Goal: Task Accomplishment & Management: Manage account settings

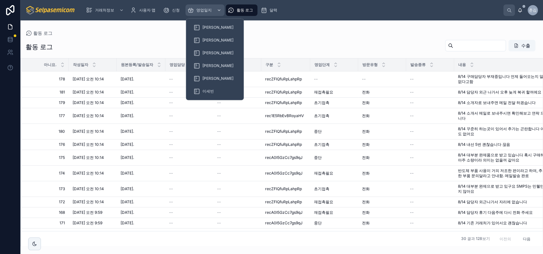
click at [199, 6] on div "영업일지" at bounding box center [204, 10] width 35 height 10
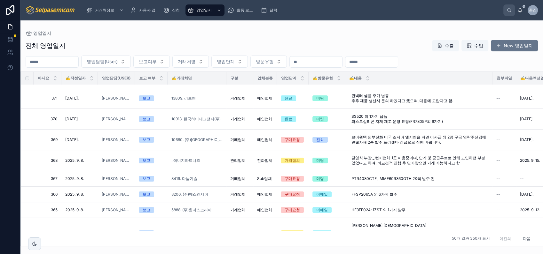
scroll to position [284, 0]
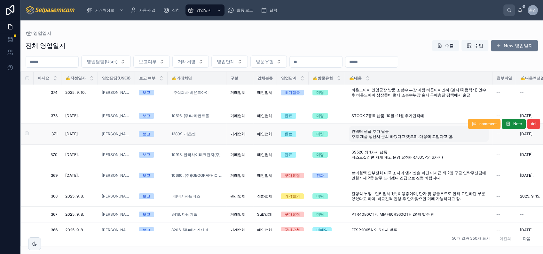
click at [367, 129] on span "컨넥터 샘플 추가 납품 추후 제품 생산시 문의 하겠다고 했으며, 대응에 고맙다고 함." at bounding box center [418, 134] width 135 height 10
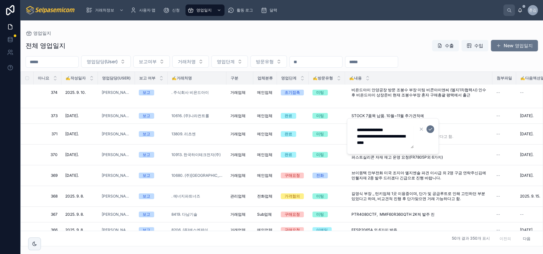
scroll to position [10, 0]
type textarea "**********"
click at [428, 128] on icon "submit" at bounding box center [429, 129] width 5 height 5
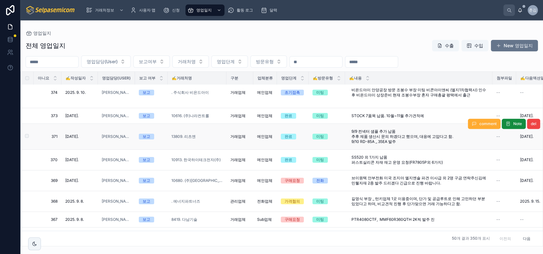
click at [286, 134] on div "완료" at bounding box center [288, 137] width 8 height 6
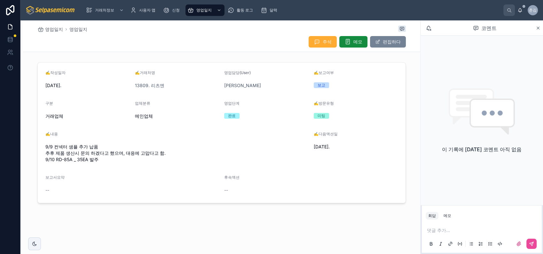
click at [390, 40] on font "편집하다" at bounding box center [392, 42] width 18 height 6
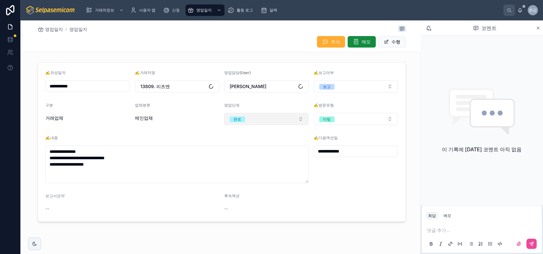
click at [247, 115] on button "완료" at bounding box center [266, 119] width 84 height 12
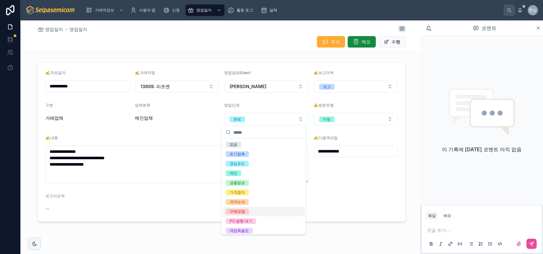
click at [255, 210] on div "구매요청" at bounding box center [263, 212] width 81 height 10
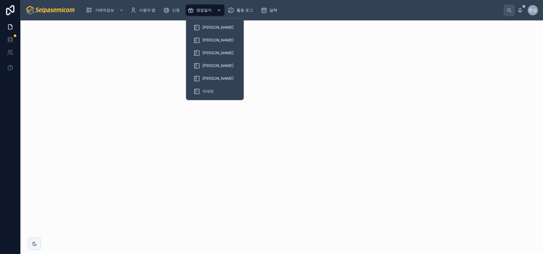
click at [201, 12] on span "영업일지" at bounding box center [203, 10] width 15 height 5
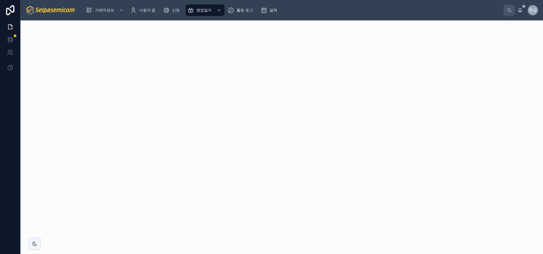
click at [69, 11] on img at bounding box center [51, 10] width 50 height 10
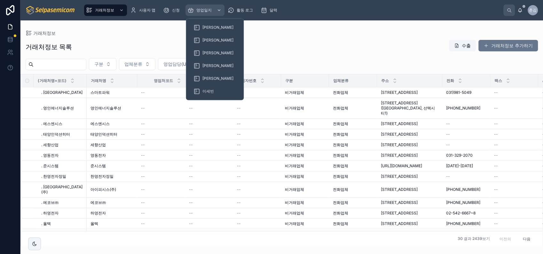
click at [204, 9] on span "영업일지" at bounding box center [203, 10] width 15 height 5
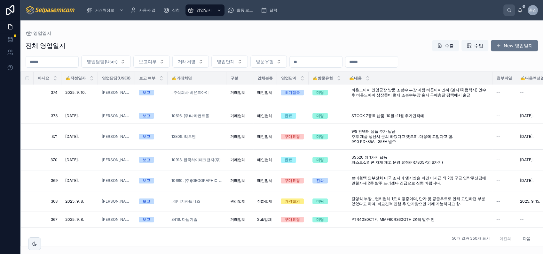
scroll to position [320, 0]
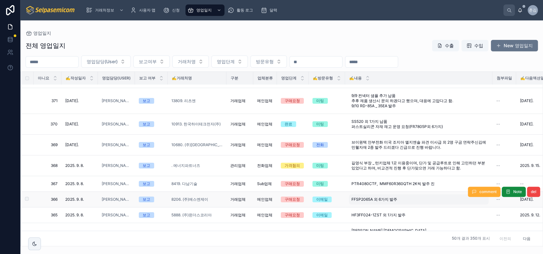
click at [361, 197] on span "FFSP2065A 외 6가지 발주" at bounding box center [374, 199] width 46 height 5
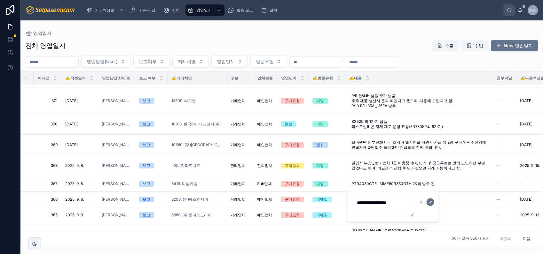
click at [391, 205] on textarea "**********" at bounding box center [382, 206] width 61 height 19
click at [390, 209] on textarea "**********" at bounding box center [382, 206] width 61 height 19
click at [391, 205] on textarea "**********" at bounding box center [382, 206] width 61 height 19
type textarea "**********"
click at [429, 199] on button "submit" at bounding box center [430, 202] width 8 height 8
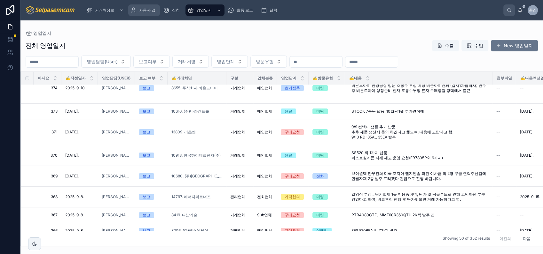
scroll to position [309, 0]
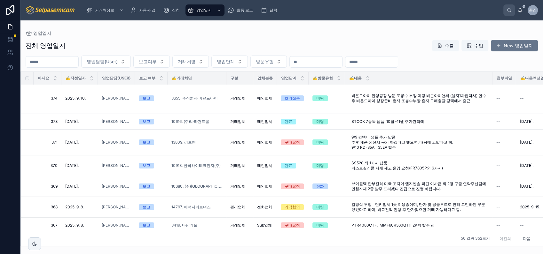
click at [329, 45] on div "전체 영업일지 수출 수입 New 영업일지" at bounding box center [282, 46] width 512 height 12
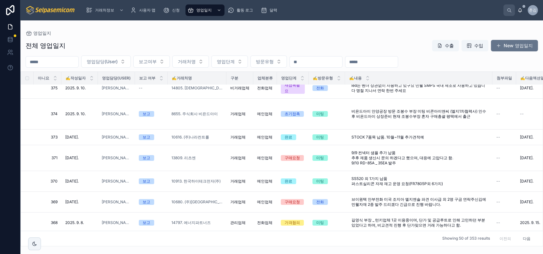
scroll to position [304, 0]
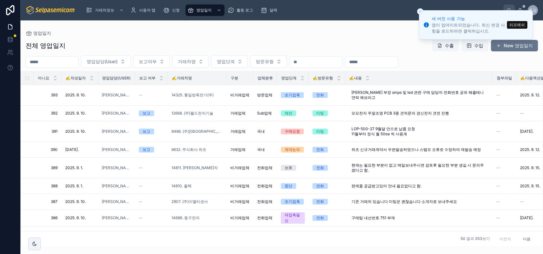
click at [513, 25] on button "리프레쉬" at bounding box center [517, 25] width 20 height 8
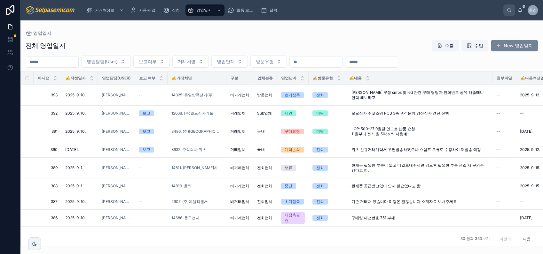
click at [503, 49] on font "New 영업일지" at bounding box center [517, 46] width 29 height 6
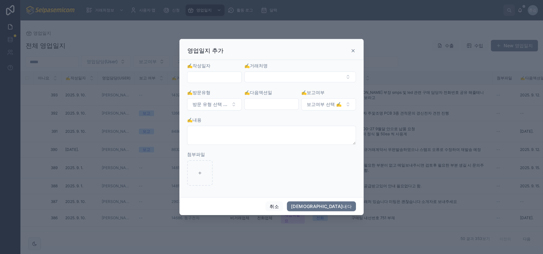
click at [228, 78] on input "text" at bounding box center [214, 77] width 54 height 9
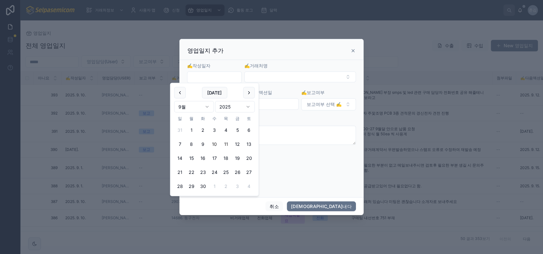
click at [212, 145] on button "10" at bounding box center [215, 145] width 12 height 12
type input "**********"
click at [275, 76] on button "선택 버튼" at bounding box center [300, 77] width 112 height 11
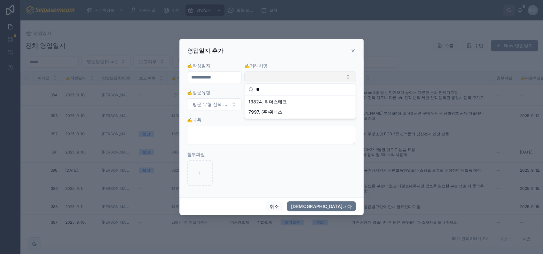
type input "***"
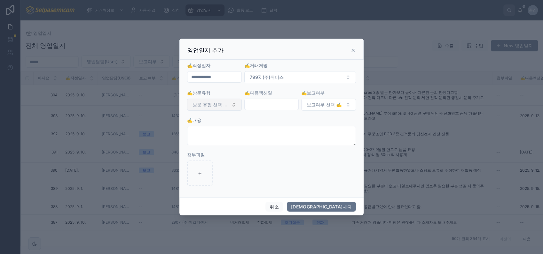
click at [217, 110] on button "방문 유형 선택 ✍️" at bounding box center [214, 105] width 55 height 12
click at [207, 147] on div "미팅" at bounding box center [214, 149] width 77 height 10
click at [259, 104] on input "text" at bounding box center [271, 104] width 54 height 9
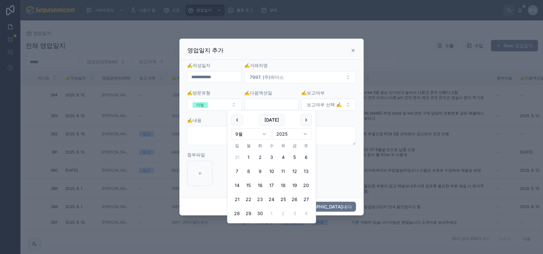
click at [262, 199] on button "23" at bounding box center [260, 200] width 12 height 12
type input "**********"
click at [320, 104] on span "보고여부 선택 ✍️" at bounding box center [323, 105] width 35 height 6
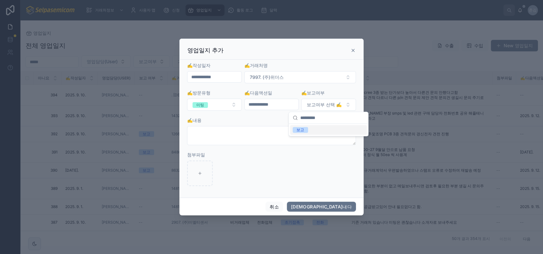
click at [300, 130] on div "보고" at bounding box center [300, 130] width 8 height 6
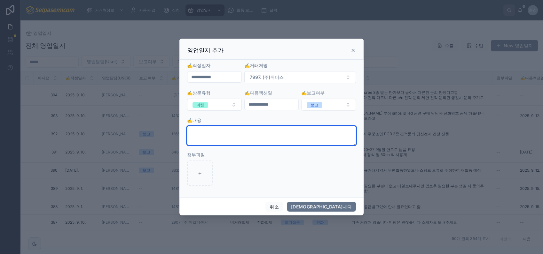
click at [290, 131] on textarea at bounding box center [271, 135] width 169 height 19
type textarea "*"
click at [228, 135] on textarea "***" at bounding box center [271, 135] width 169 height 19
type textarea "*"
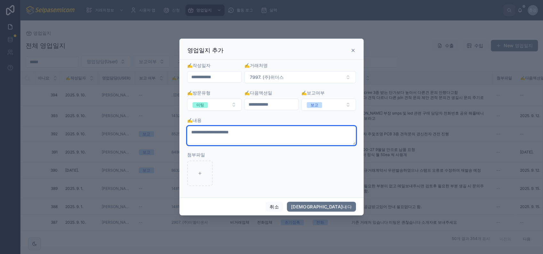
click at [217, 130] on textarea "**********" at bounding box center [271, 135] width 169 height 19
click at [228, 131] on textarea "**********" at bounding box center [271, 135] width 169 height 19
click at [268, 133] on textarea "**********" at bounding box center [271, 135] width 169 height 19
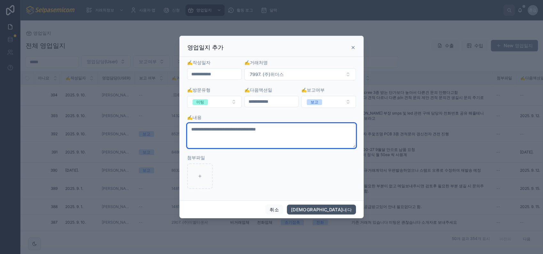
type textarea "**********"
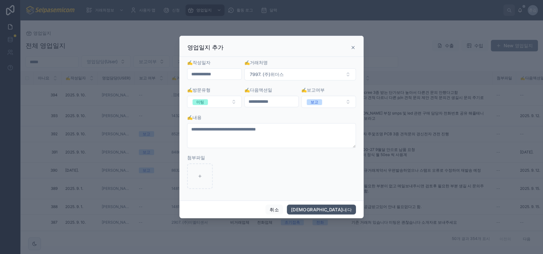
click at [340, 208] on button "[DEMOGRAPHIC_DATA]내다" at bounding box center [321, 210] width 69 height 10
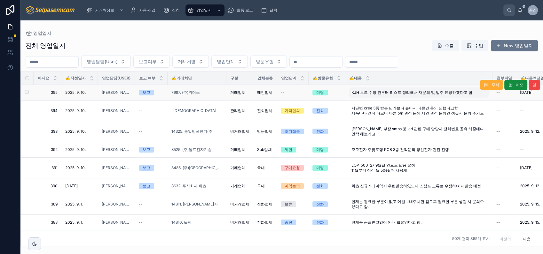
click at [354, 93] on span "KJH 보드 수정 건부터 리스트 정리해서 재문의 및 발주 요청하겠다고 함" at bounding box center [411, 92] width 121 height 5
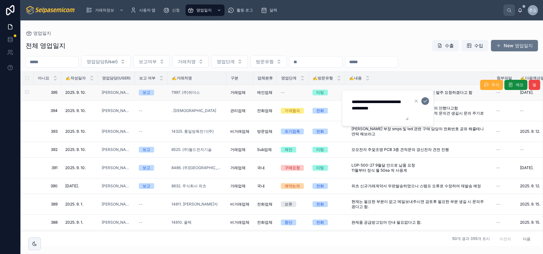
click at [292, 90] on div "--" at bounding box center [293, 92] width 24 height 5
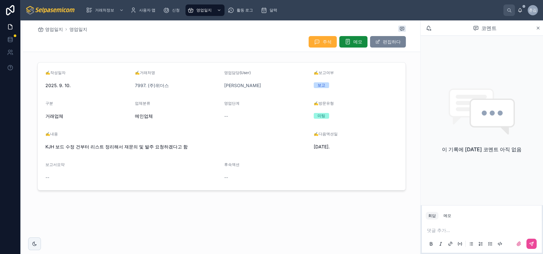
click at [390, 42] on font "편집하다" at bounding box center [392, 42] width 18 height 6
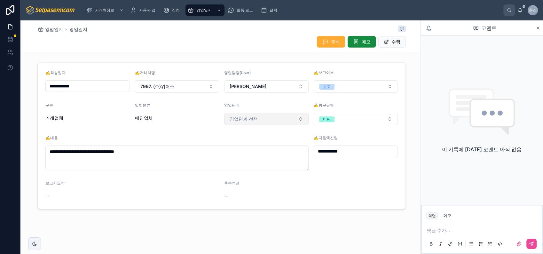
click at [263, 116] on button "영업단계 선택" at bounding box center [266, 119] width 84 height 12
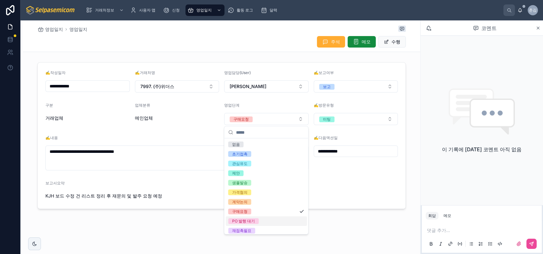
click at [253, 220] on div "PO 발행 대기" at bounding box center [243, 222] width 23 height 6
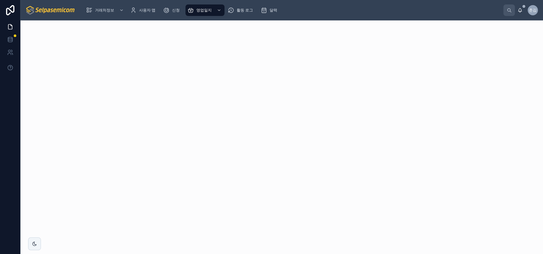
click at [51, 8] on img at bounding box center [51, 10] width 50 height 10
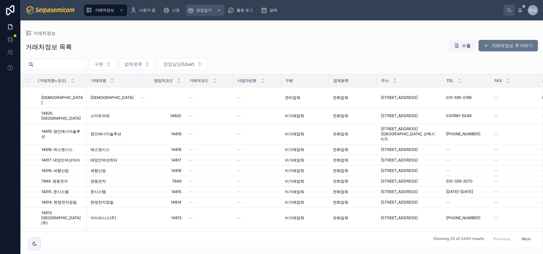
click at [202, 9] on span "영업일지" at bounding box center [203, 10] width 15 height 5
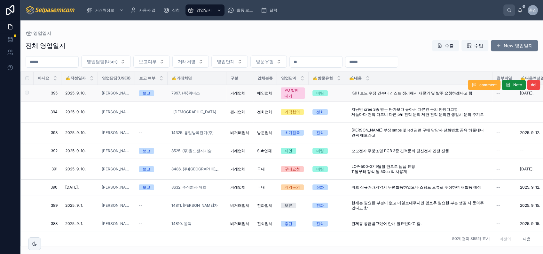
click at [288, 91] on div "PO 발행 대기" at bounding box center [292, 94] width 16 height 12
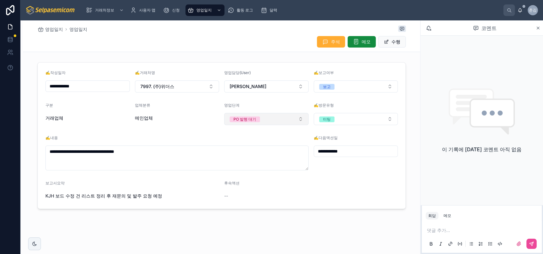
click at [274, 116] on button "PO 발행 대기" at bounding box center [266, 119] width 84 height 12
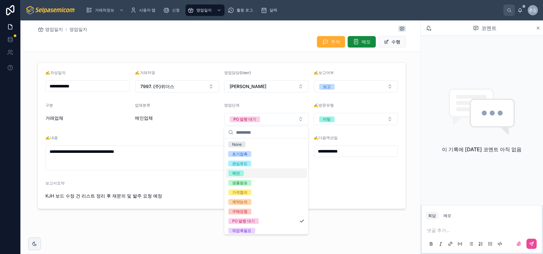
scroll to position [31, 0]
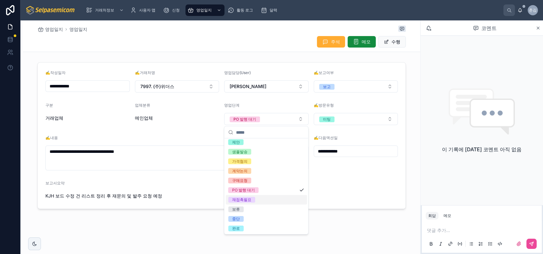
click at [250, 198] on div "재접촉필요" at bounding box center [241, 200] width 19 height 6
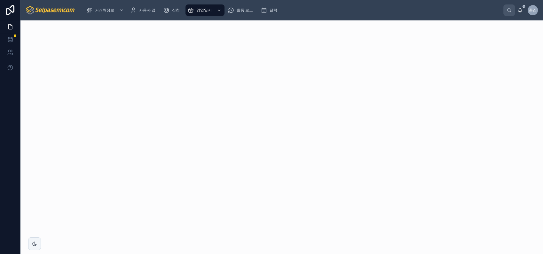
click at [35, 8] on img at bounding box center [51, 10] width 50 height 10
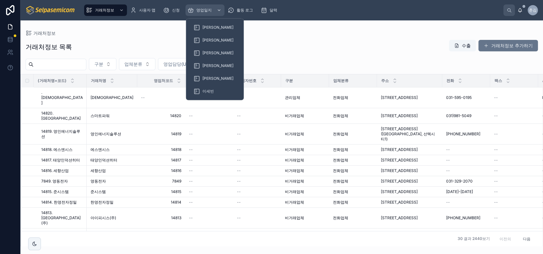
click at [203, 10] on span "영업일지" at bounding box center [203, 10] width 15 height 5
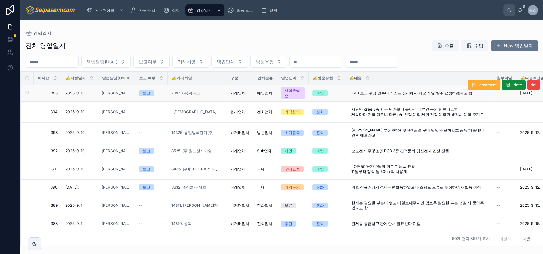
click at [281, 92] on span "재접촉필요" at bounding box center [293, 94] width 24 height 12
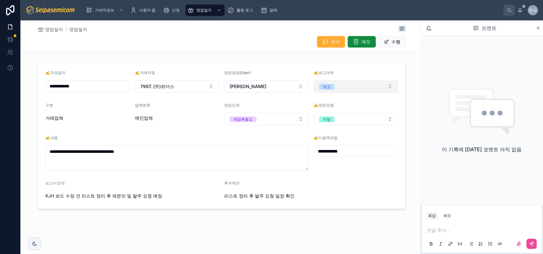
click at [326, 89] on div "보고" at bounding box center [327, 87] width 8 height 6
click at [330, 112] on div "None" at bounding box center [326, 112] width 10 height 6
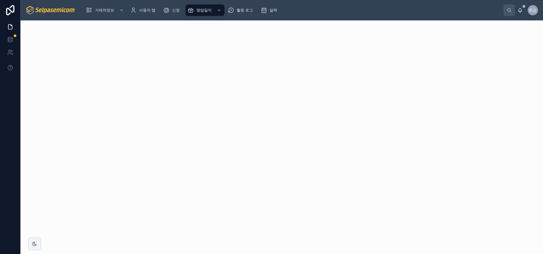
click at [66, 8] on img at bounding box center [51, 10] width 50 height 10
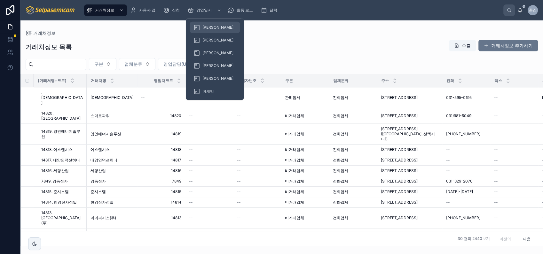
click at [207, 26] on span "[PERSON_NAME]" at bounding box center [217, 27] width 31 height 5
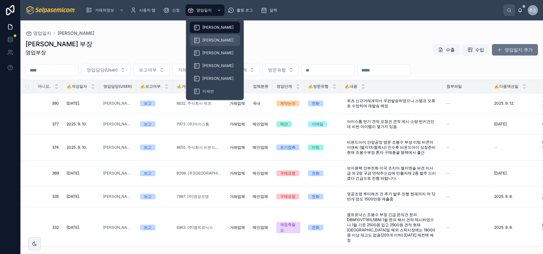
click at [205, 43] on div "[PERSON_NAME]" at bounding box center [214, 40] width 43 height 10
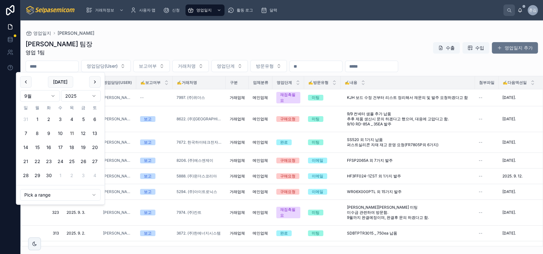
click at [78, 68] on input "text" at bounding box center [52, 66] width 52 height 9
click at [36, 134] on button "8" at bounding box center [38, 134] width 12 height 12
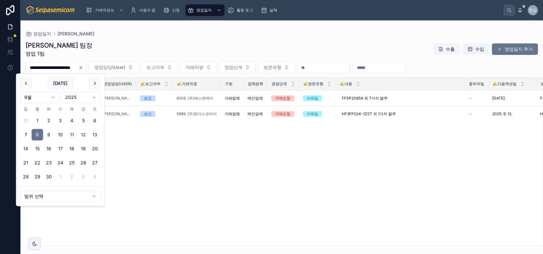
click at [82, 134] on button "12" at bounding box center [84, 135] width 12 height 12
type input "**********"
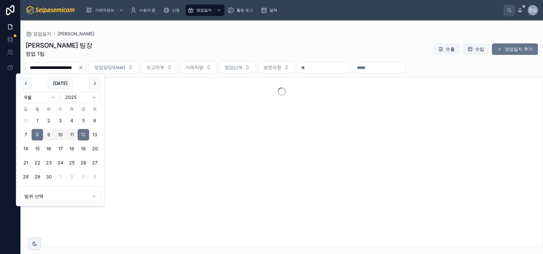
click at [186, 48] on div "김춘래 팀장 영업 1팀 수출 수입 영업일지 추가" at bounding box center [282, 49] width 512 height 17
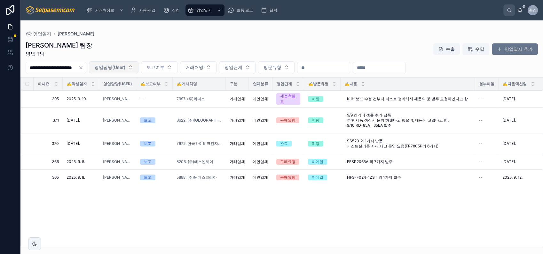
click at [125, 66] on span "영업담당(User)" at bounding box center [109, 67] width 31 height 6
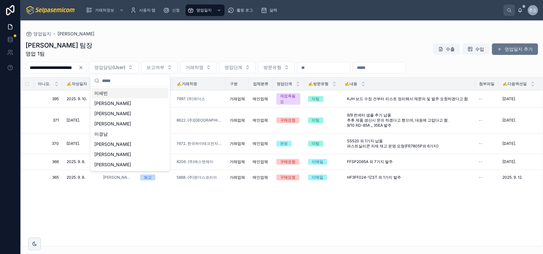
click at [120, 94] on div "이세빈" at bounding box center [130, 93] width 77 height 10
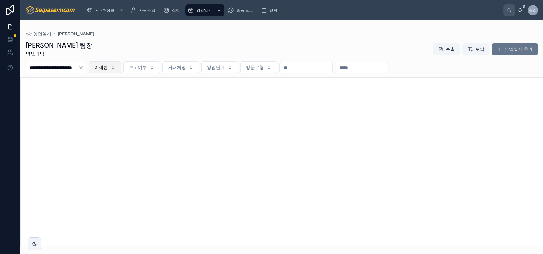
click at [108, 69] on span "이세빈" at bounding box center [100, 67] width 13 height 6
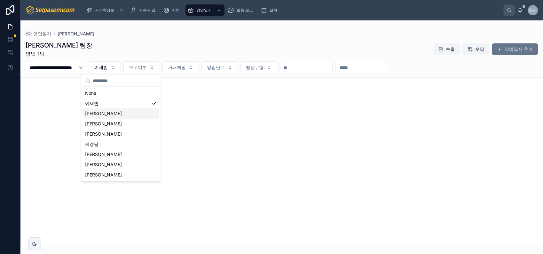
click at [112, 111] on div "[PERSON_NAME]" at bounding box center [120, 114] width 77 height 10
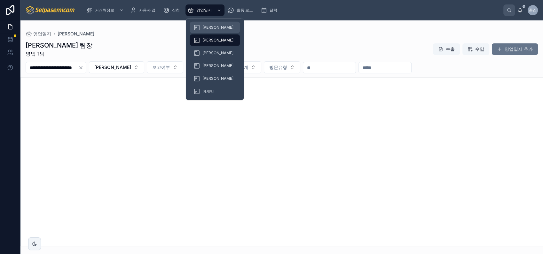
click at [204, 28] on span "[PERSON_NAME]" at bounding box center [217, 27] width 31 height 5
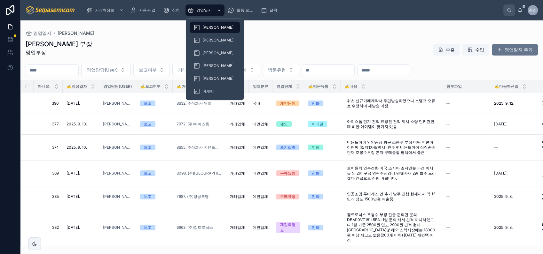
click at [196, 11] on div "영업일지" at bounding box center [204, 10] width 35 height 10
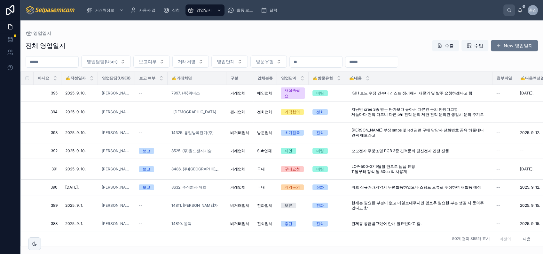
click at [77, 62] on input "text" at bounding box center [52, 62] width 52 height 9
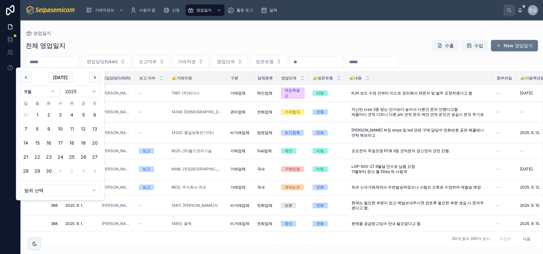
click at [38, 128] on button "8" at bounding box center [38, 129] width 12 height 12
click at [83, 130] on button "12" at bounding box center [84, 129] width 12 height 12
type input "**********"
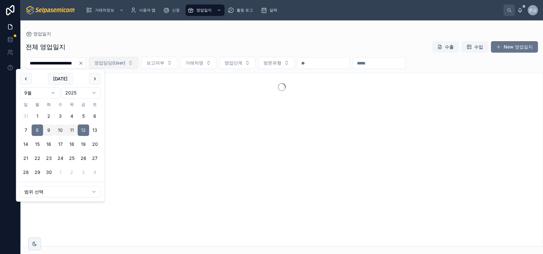
click at [125, 63] on span "영업담당(User)" at bounding box center [109, 63] width 31 height 6
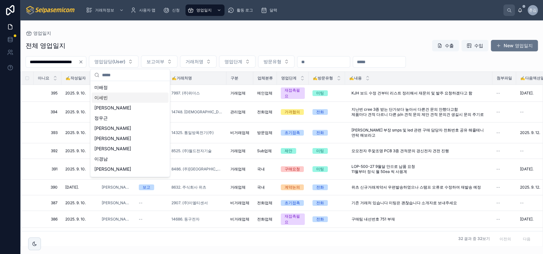
click at [120, 100] on div "이세빈" at bounding box center [130, 98] width 77 height 10
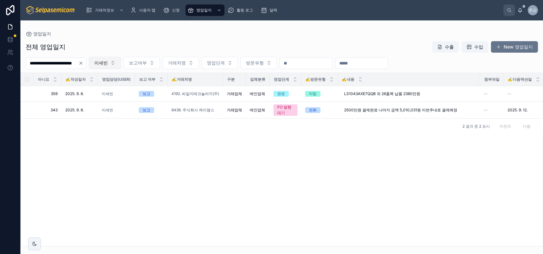
click at [108, 62] on span "이세빈" at bounding box center [100, 63] width 13 height 6
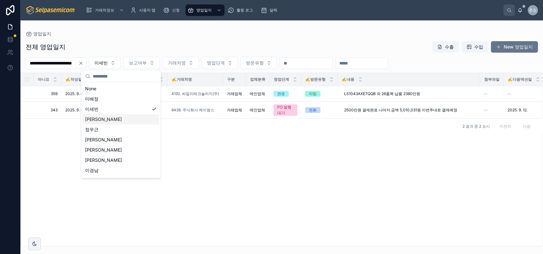
click at [103, 122] on div "[PERSON_NAME]" at bounding box center [120, 119] width 77 height 10
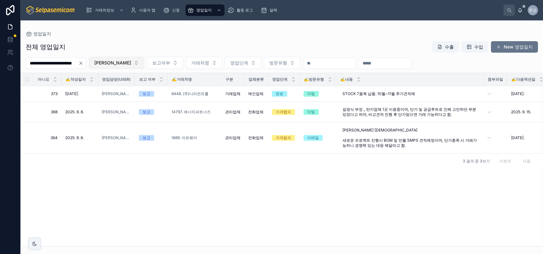
click at [120, 63] on span "[PERSON_NAME]" at bounding box center [112, 63] width 37 height 6
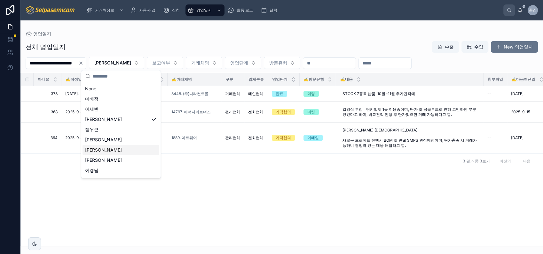
click at [107, 150] on div "[PERSON_NAME]" at bounding box center [120, 150] width 77 height 10
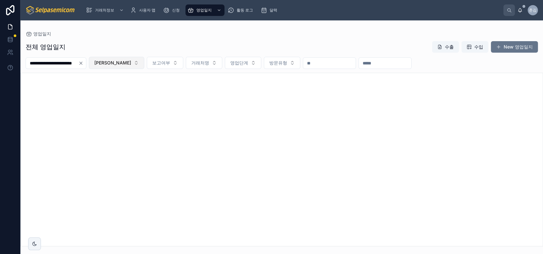
click at [116, 62] on span "[PERSON_NAME]" at bounding box center [112, 63] width 37 height 6
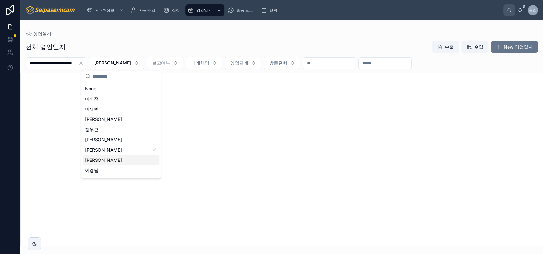
click at [99, 164] on div "[PERSON_NAME]" at bounding box center [120, 160] width 77 height 10
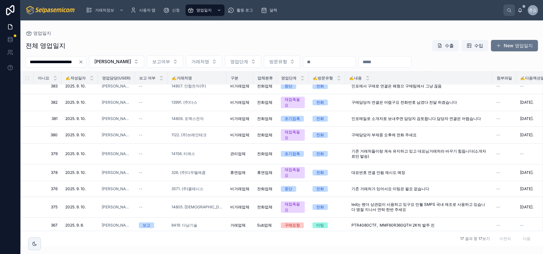
scroll to position [160, 0]
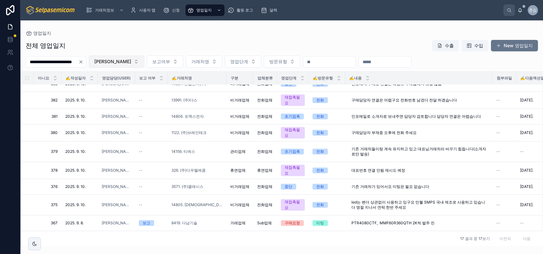
click at [121, 58] on button "[PERSON_NAME]" at bounding box center [116, 62] width 55 height 12
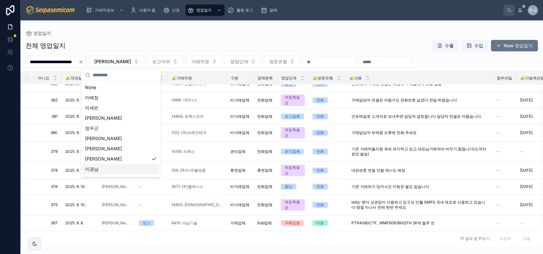
scroll to position [29, 0]
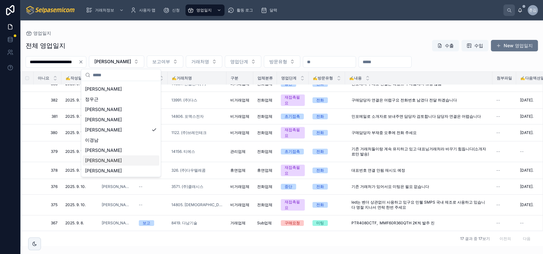
click at [96, 156] on div "[PERSON_NAME]" at bounding box center [120, 161] width 77 height 10
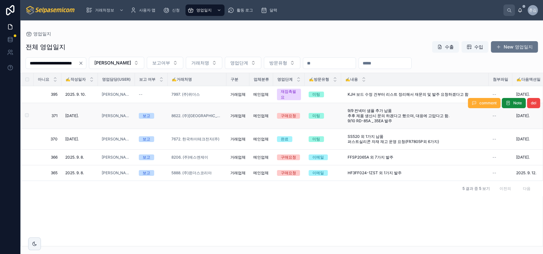
click at [524, 118] on span "[DATE]." at bounding box center [522, 115] width 13 height 5
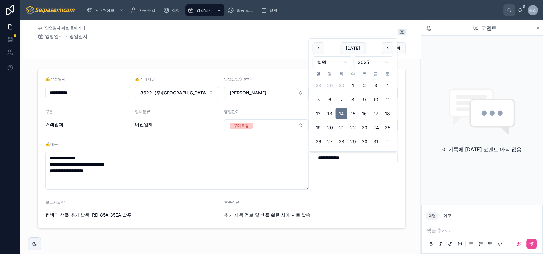
click at [337, 157] on input "**********" at bounding box center [356, 157] width 84 height 9
click at [322, 51] on button at bounding box center [318, 49] width 12 height 12
click at [338, 85] on button "30" at bounding box center [341, 86] width 12 height 12
type input "**********"
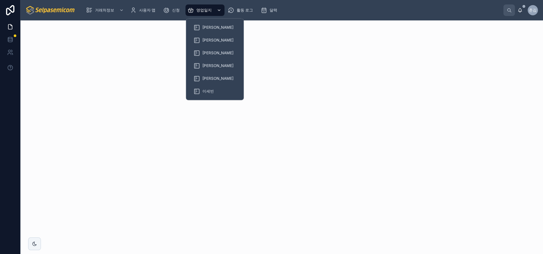
click at [210, 13] on div "영업일지" at bounding box center [204, 10] width 35 height 10
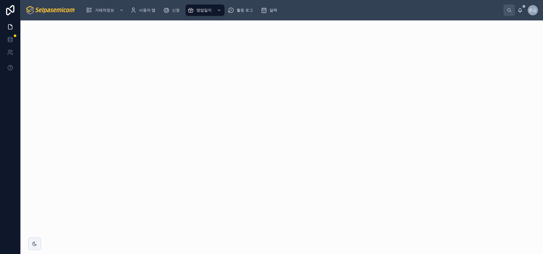
click at [67, 7] on img at bounding box center [51, 10] width 50 height 10
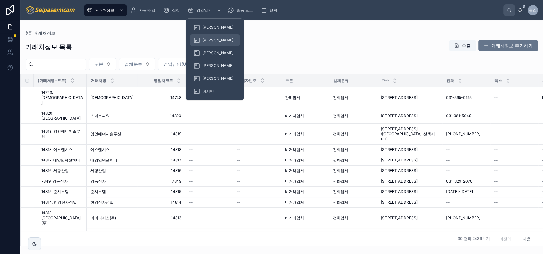
click at [211, 38] on span "[PERSON_NAME]" at bounding box center [217, 40] width 31 height 5
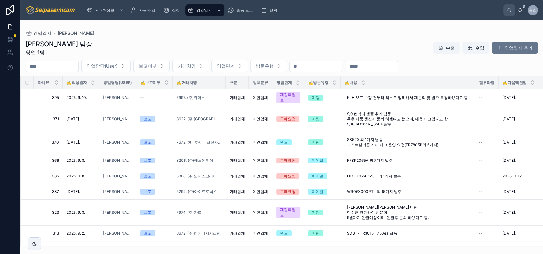
click at [68, 65] on input "text" at bounding box center [52, 66] width 52 height 9
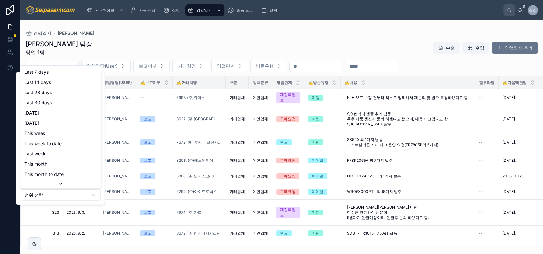
click at [53, 194] on html "거래처정보 사용자 맵 신청 영업일지 활동 로그 달력 춘김 춘래 김 영업일지 김춘래 김춘래 팀장 영업 1팀 수출 수입 영업일지 추가 영업담당(U…" at bounding box center [271, 127] width 543 height 254
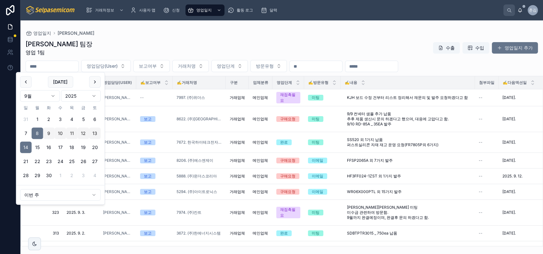
type input "**********"
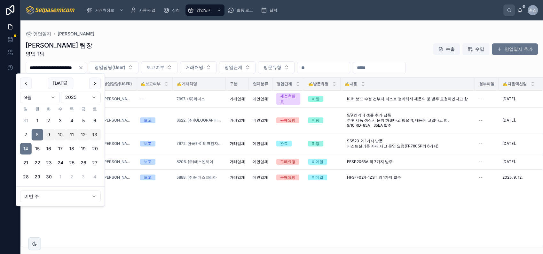
click at [151, 37] on div "**********" at bounding box center [281, 142] width 522 height 210
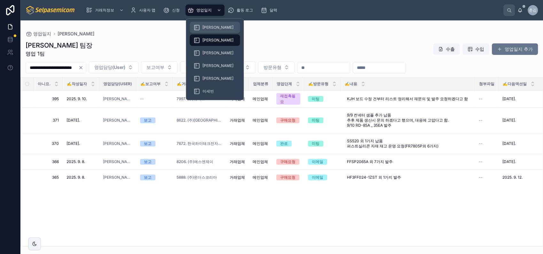
click at [204, 32] on div "[PERSON_NAME]" at bounding box center [214, 27] width 43 height 10
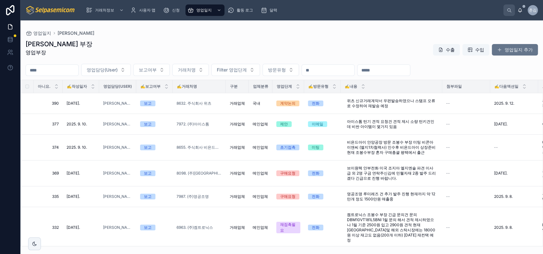
drag, startPoint x: 74, startPoint y: 69, endPoint x: 76, endPoint y: 72, distance: 3.5
click at [74, 68] on input "text" at bounding box center [52, 70] width 52 height 9
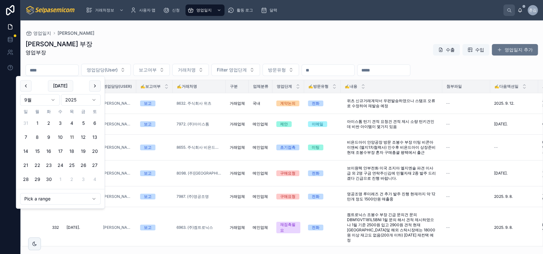
click at [57, 200] on html "거래처정보 사용자 맵 신청 영업일지 활동 로그 달력 춘김 춘래 김 영업일지 허창윤 [PERSON_NAME] 부장 영업부장 수출 수입 영업일지 …" at bounding box center [271, 127] width 543 height 254
type input "**********"
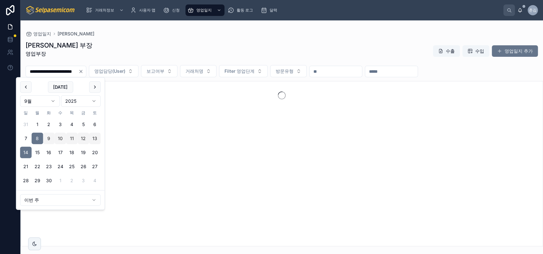
click at [172, 43] on div "허창윤 부장 영업부장 수출 수입 영업일지 추가" at bounding box center [282, 51] width 512 height 20
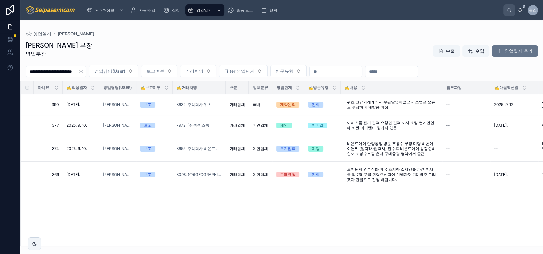
click at [57, 13] on img at bounding box center [51, 10] width 50 height 10
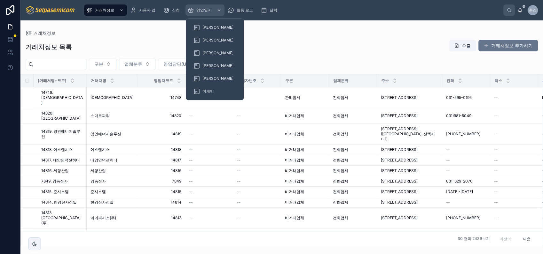
click at [197, 12] on span "영업일지" at bounding box center [203, 10] width 15 height 5
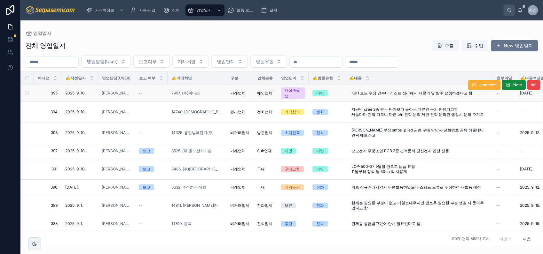
click at [294, 96] on div "재접촉필요" at bounding box center [292, 94] width 16 height 12
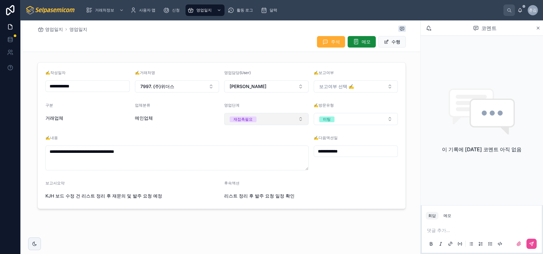
click at [273, 115] on button "재접촉필요" at bounding box center [266, 119] width 84 height 12
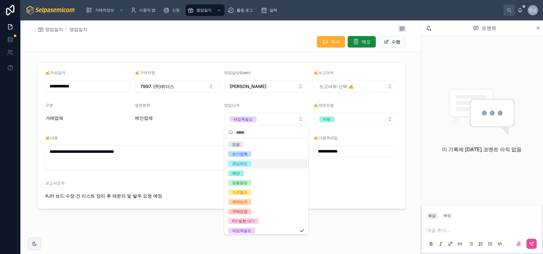
click at [430, 51] on div "이 기록에 [DATE] 코멘트 아직 없음" at bounding box center [481, 121] width 122 height 170
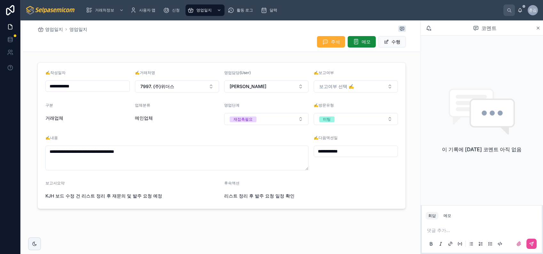
click at [58, 12] on img at bounding box center [51, 10] width 50 height 10
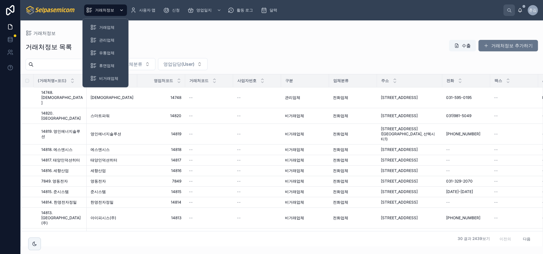
click at [106, 11] on span "거래처정보" at bounding box center [104, 10] width 19 height 5
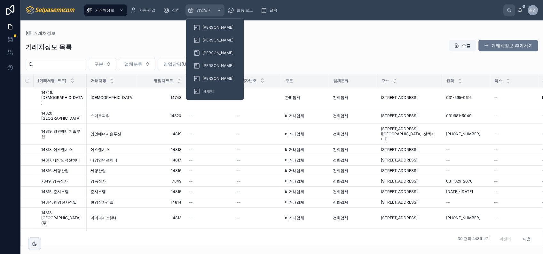
click at [189, 14] on div "영업일지" at bounding box center [204, 10] width 35 height 10
